Goal: Check status: Check status

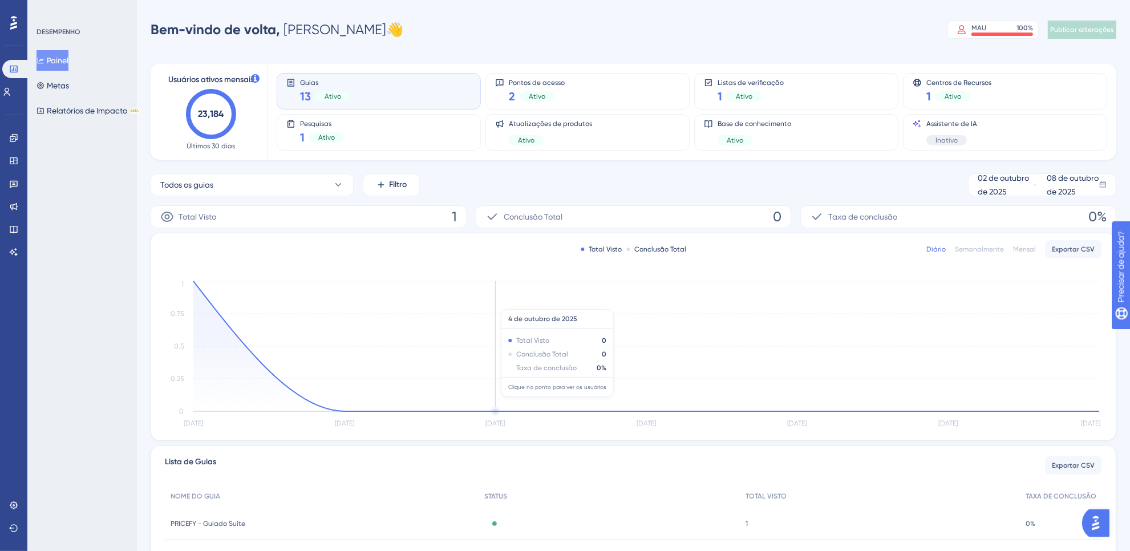
click at [471, 303] on icon "[DATE] [DATE] [DATE] [DATE] [DATE] [DATE] [DATE] 0 0.25 0.5 0.75 1" at bounding box center [633, 354] width 937 height 153
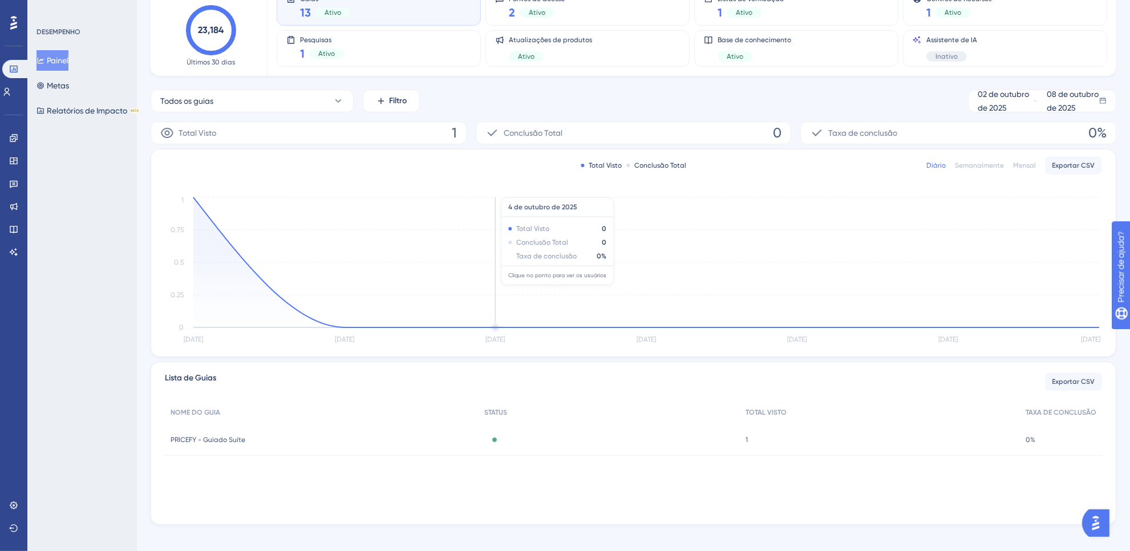
scroll to position [94, 0]
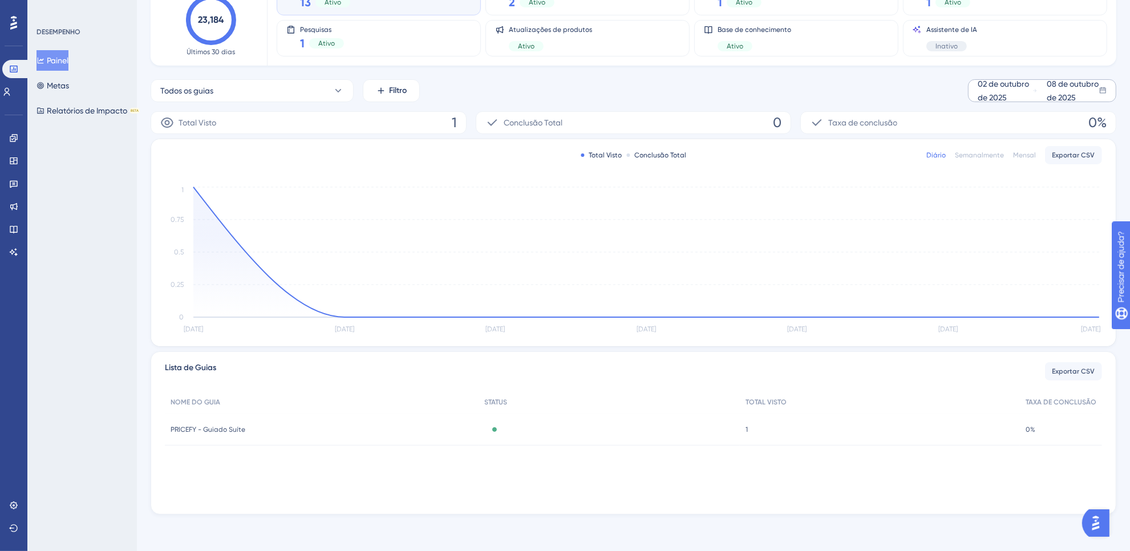
click at [998, 90] on div "02 de outubro de 2025" at bounding box center [1005, 90] width 55 height 27
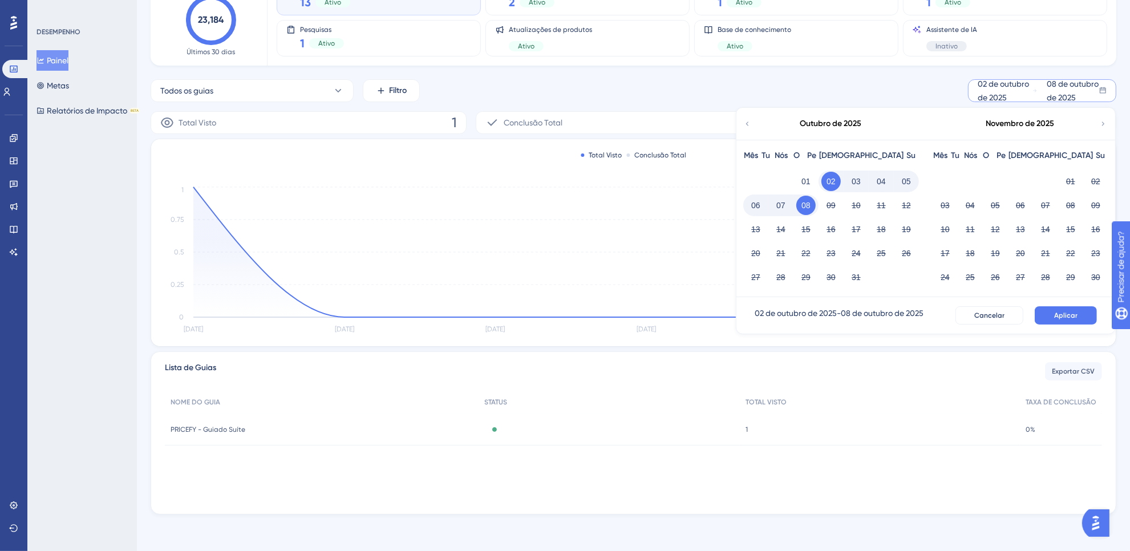
click at [751, 124] on icon at bounding box center [747, 124] width 8 height 10
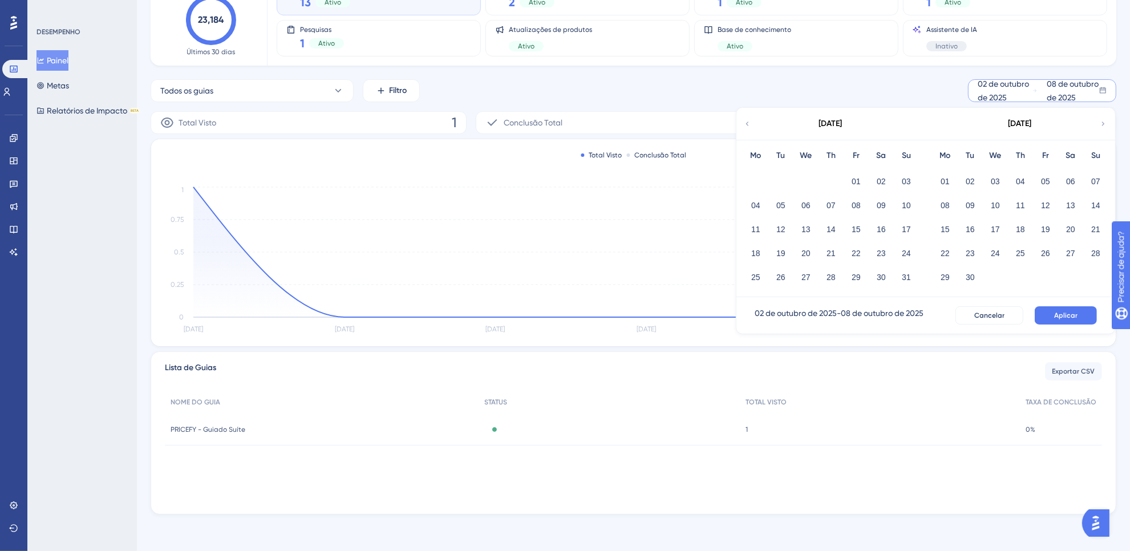
click at [750, 125] on icon at bounding box center [747, 124] width 8 height 10
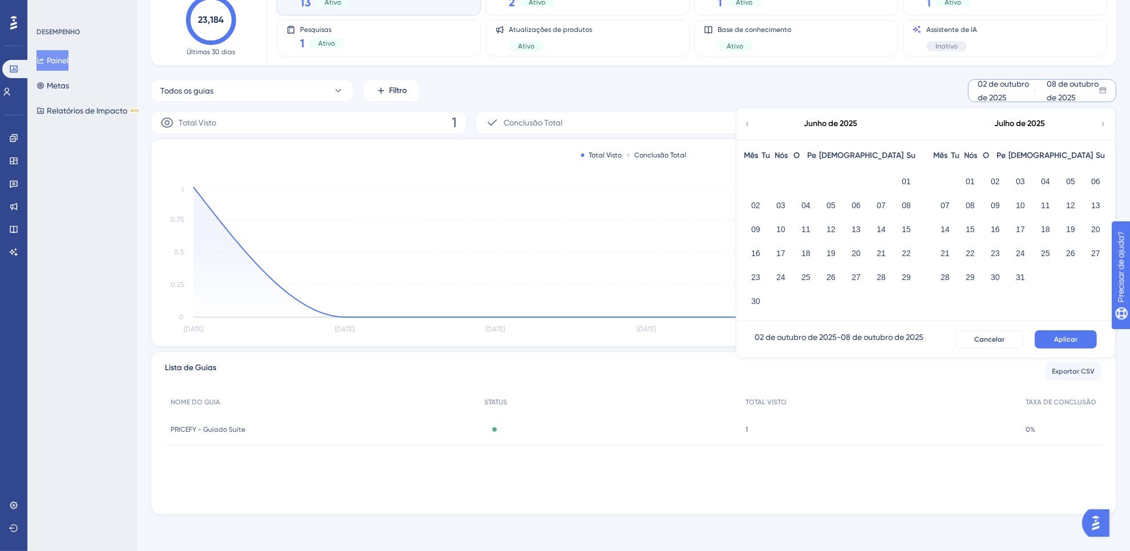
click at [750, 125] on icon at bounding box center [747, 124] width 8 height 10
click at [759, 204] on button "02" at bounding box center [755, 205] width 19 height 19
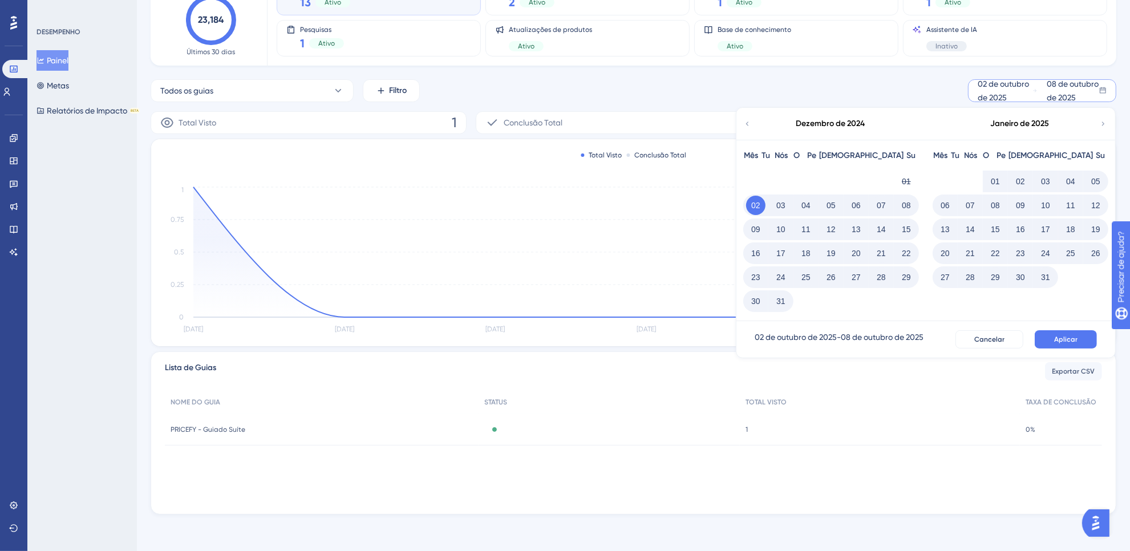
click at [755, 204] on font "02" at bounding box center [755, 205] width 9 height 9
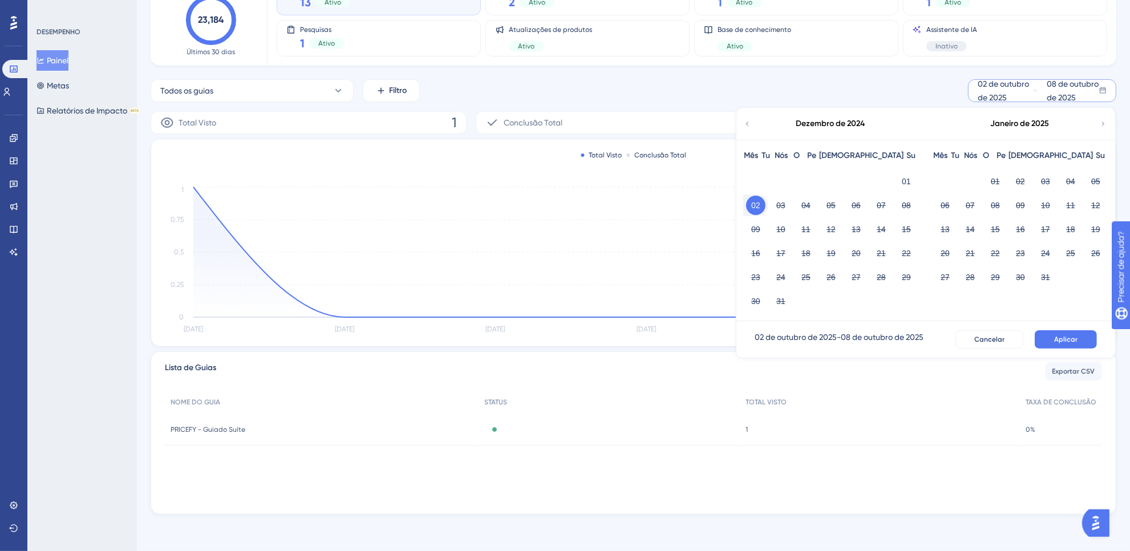
click at [1058, 338] on font "Aplicar" at bounding box center [1065, 339] width 23 height 8
